Goal: Task Accomplishment & Management: Use online tool/utility

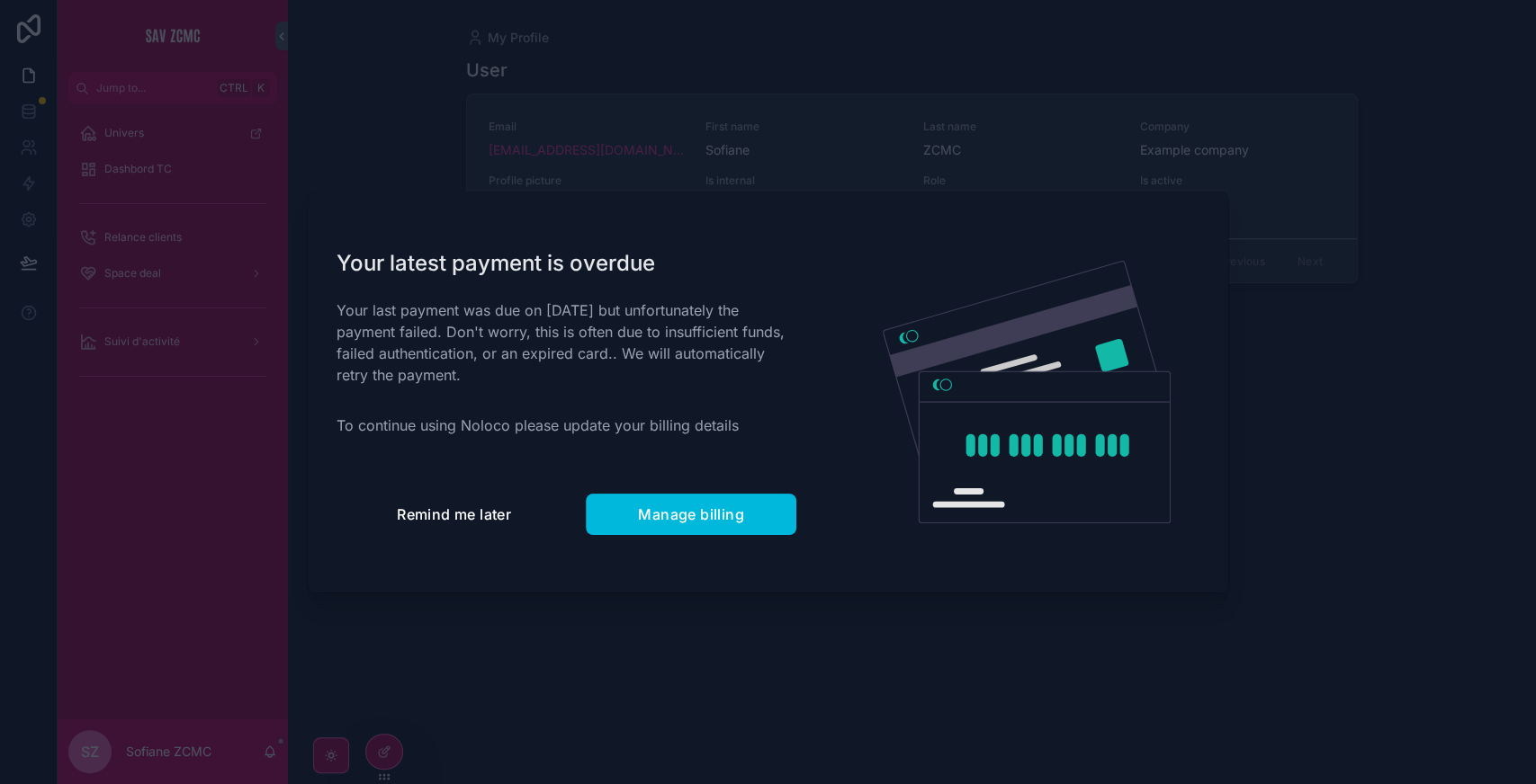
click at [401, 525] on button "Remind me later" at bounding box center [454, 514] width 235 height 41
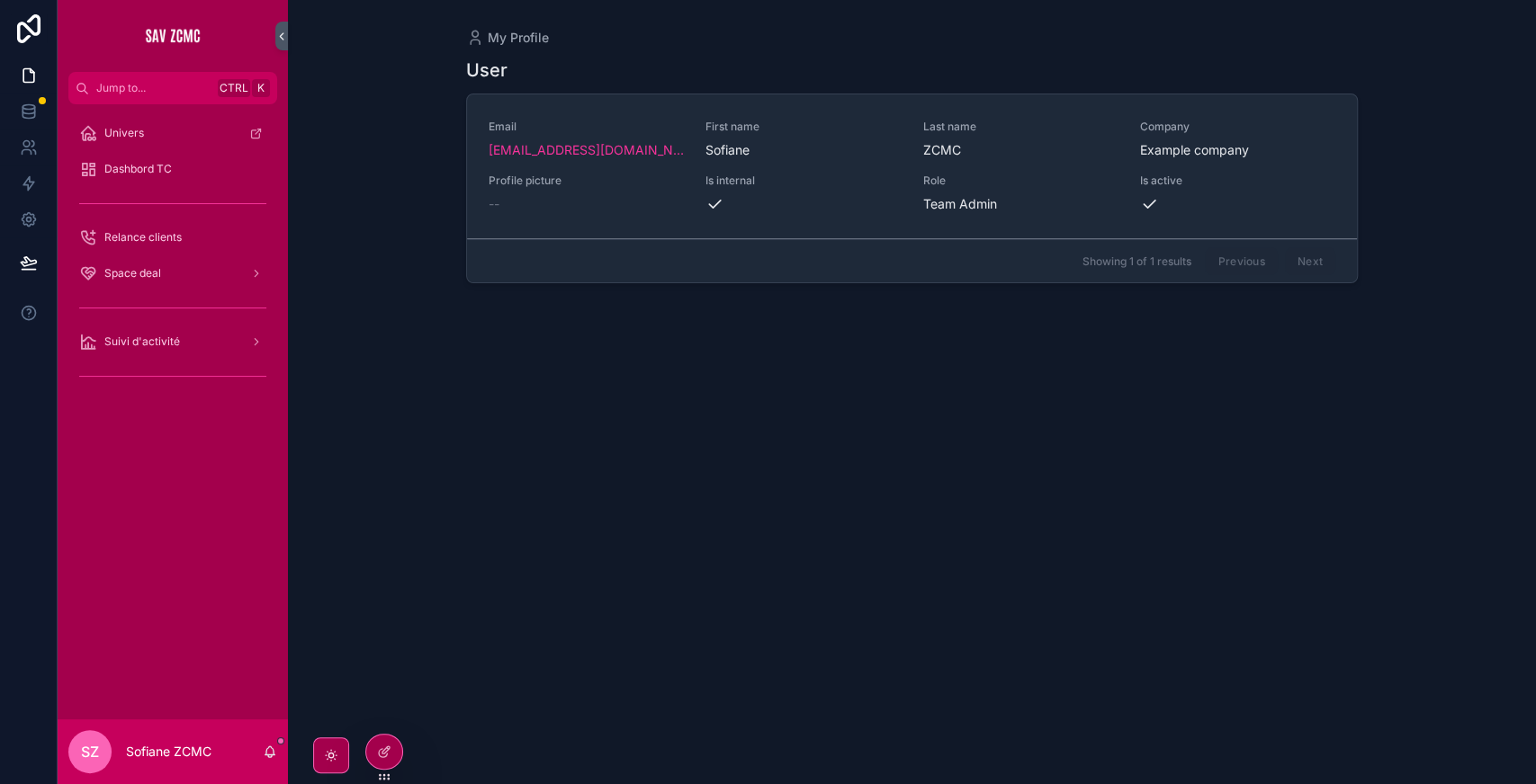
click at [0, 0] on icon at bounding box center [0, 0] width 0 height 0
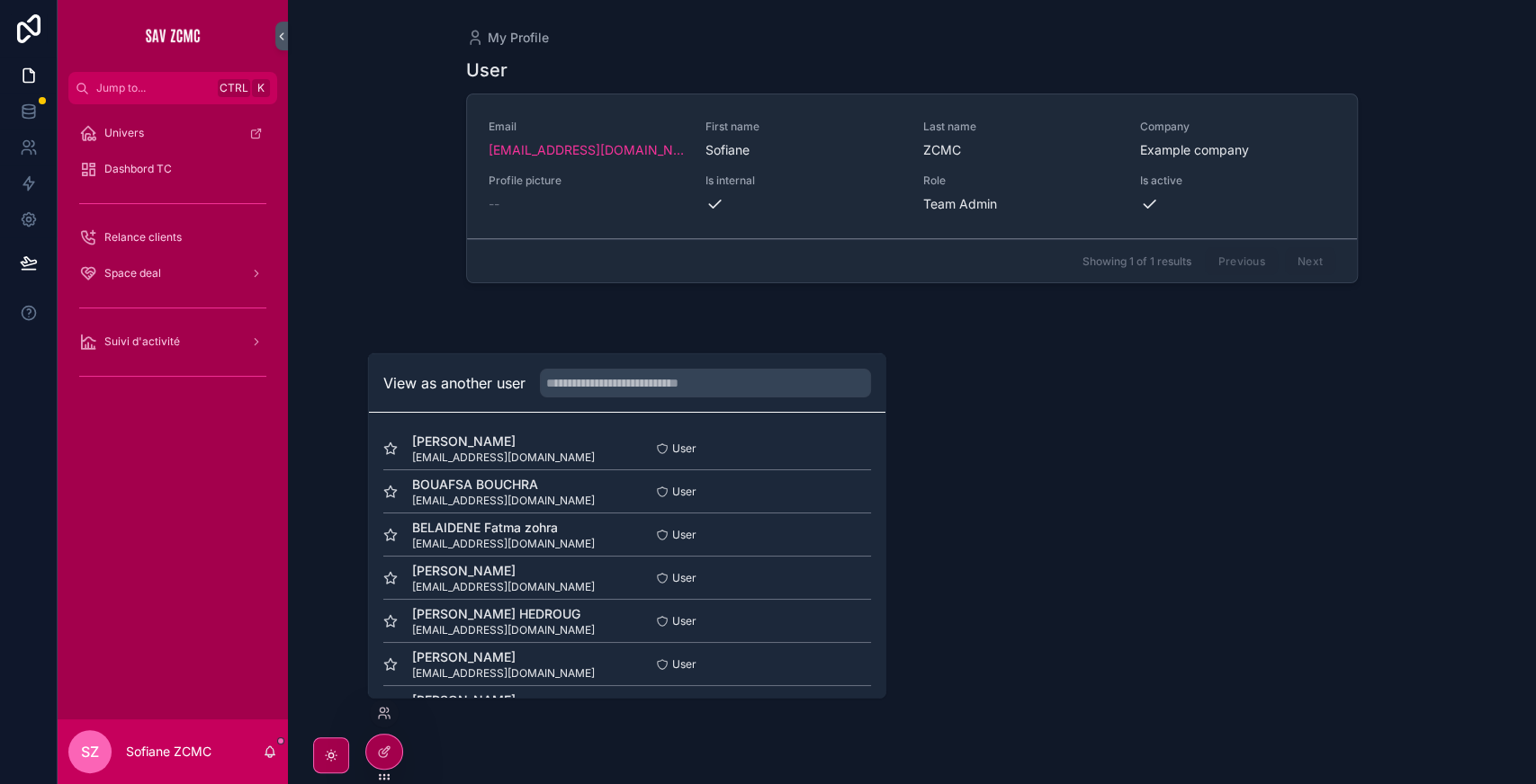
click at [0, 0] on button "Select" at bounding box center [0, 0] width 0 height 0
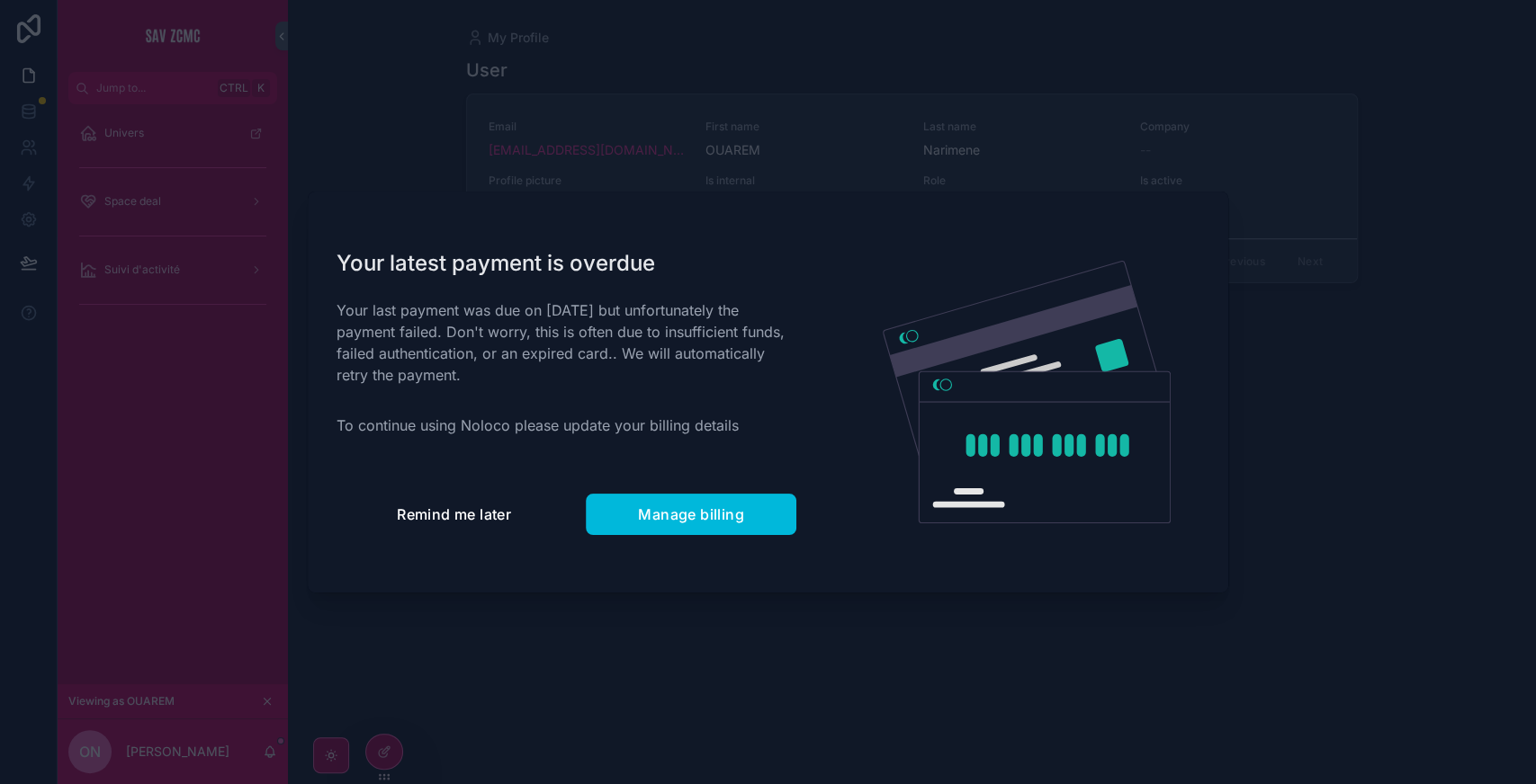
click at [435, 507] on span "Remind me later" at bounding box center [454, 514] width 115 height 18
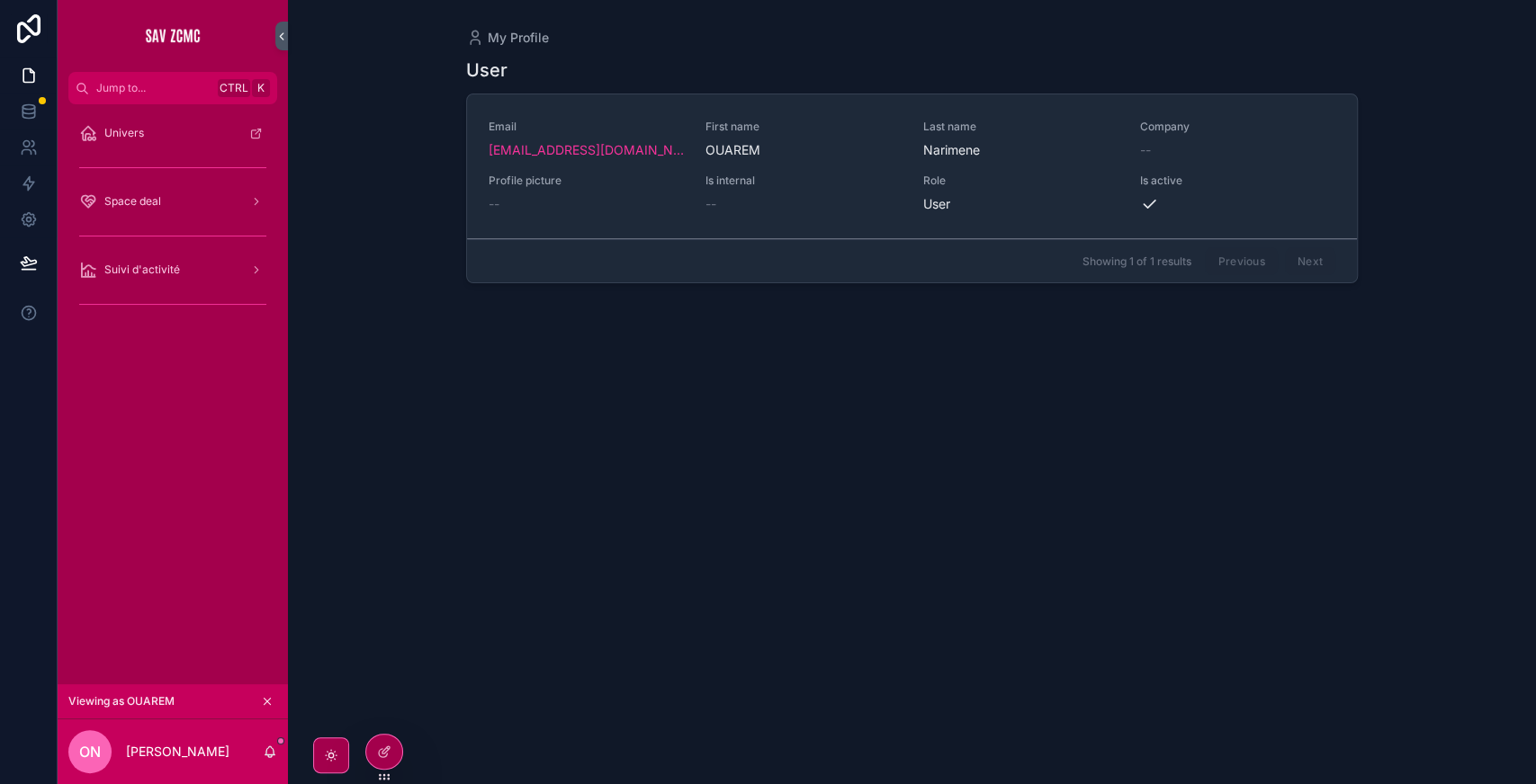
click at [171, 209] on div "Space deal" at bounding box center [172, 201] width 187 height 29
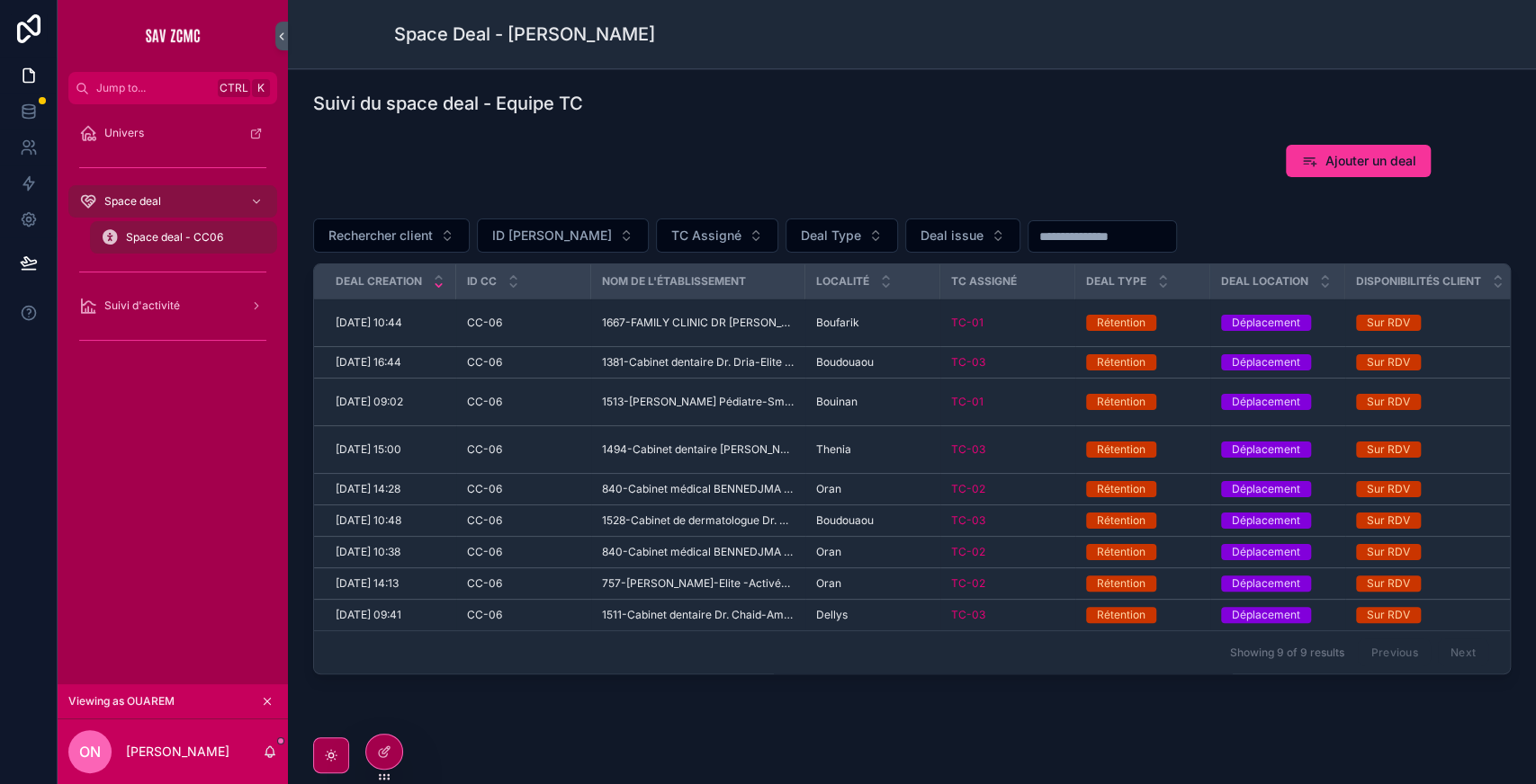
click at [1339, 163] on span "Ajouter un deal" at bounding box center [1371, 160] width 91 height 18
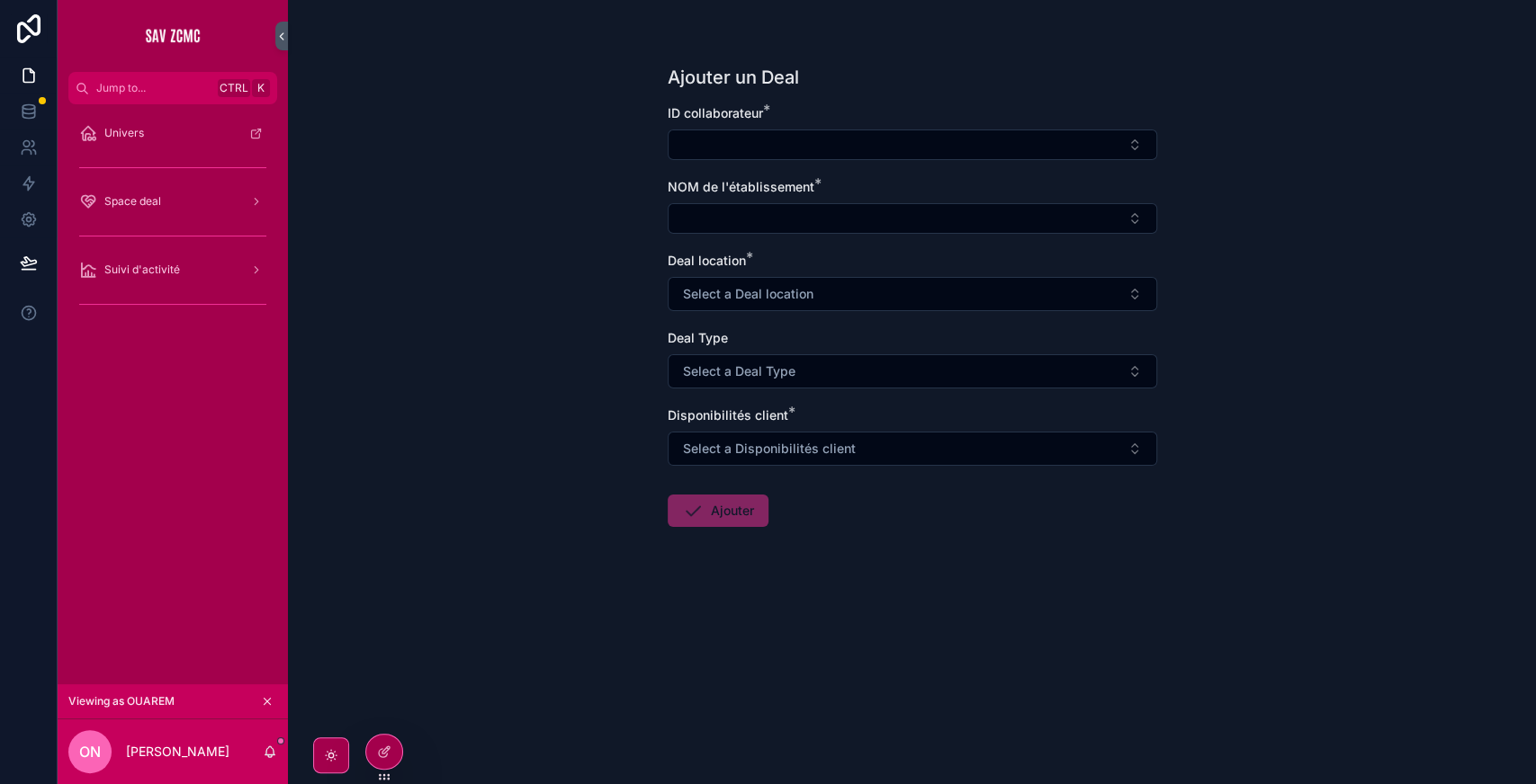
click at [844, 142] on button "Select Button" at bounding box center [912, 144] width 489 height 31
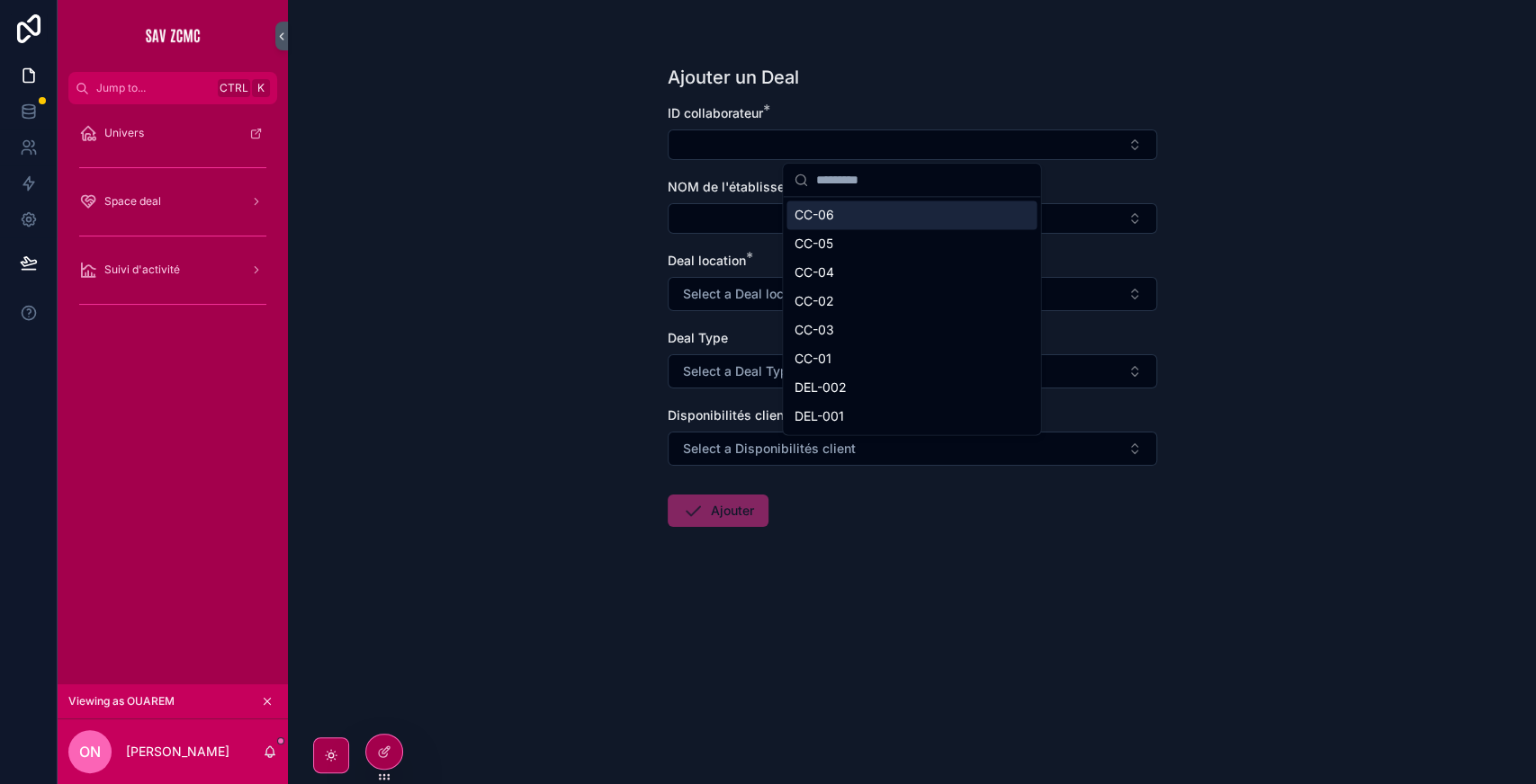
click at [844, 142] on button "Select Button" at bounding box center [912, 144] width 489 height 31
